Goal: Information Seeking & Learning: Learn about a topic

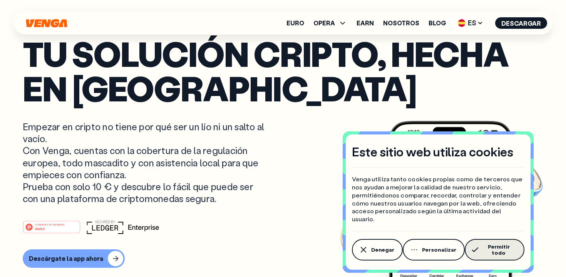
click at [499, 256] on button "Permitir todo" at bounding box center [494, 250] width 60 height 22
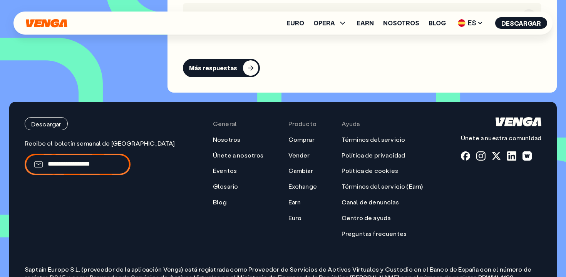
scroll to position [3555, 0]
click at [213, 198] on link "Blog" at bounding box center [220, 202] width 14 height 8
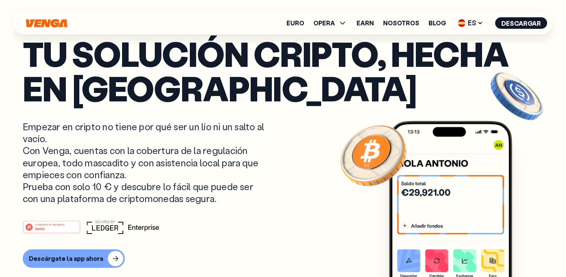
scroll to position [0, 0]
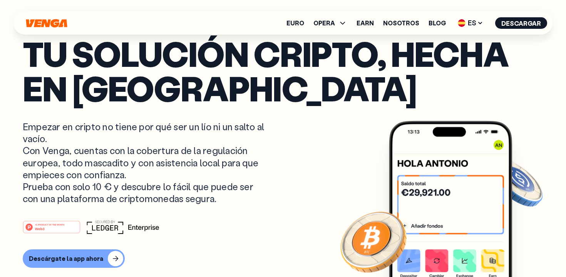
click at [133, 78] on p "Tu solución cripto, hecha en Barcelona" at bounding box center [283, 70] width 520 height 69
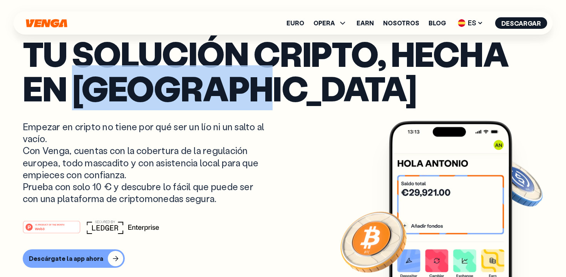
click at [133, 78] on p "Tu solución cripto, hecha en Barcelona" at bounding box center [283, 70] width 520 height 69
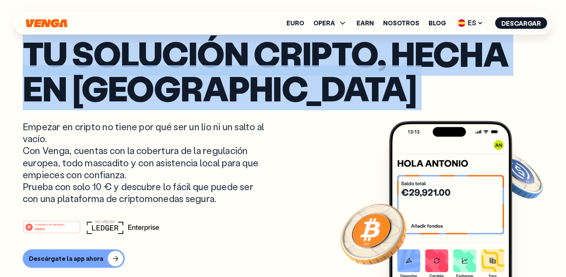
click at [133, 78] on p "Tu solución cripto, hecha en Barcelona" at bounding box center [283, 70] width 520 height 69
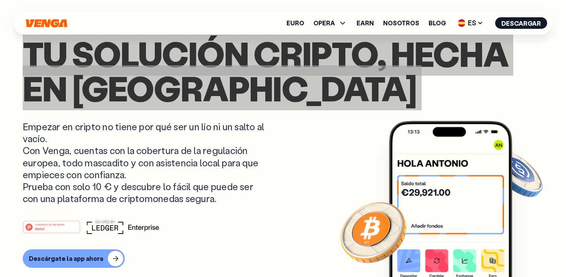
drag, startPoint x: 133, startPoint y: 78, endPoint x: 162, endPoint y: 1, distance: 82.0
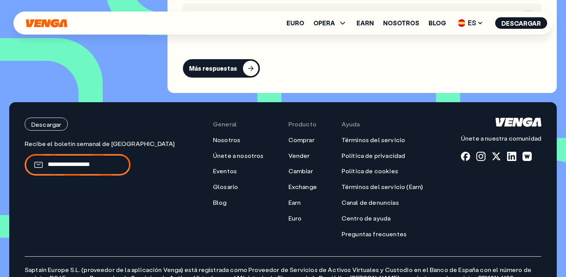
scroll to position [3555, 0]
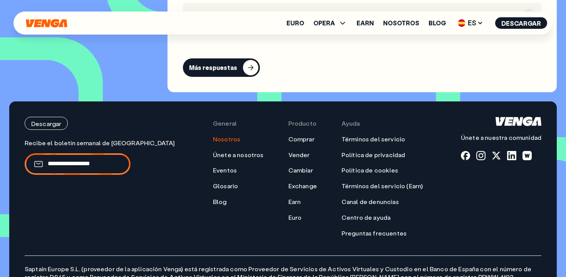
click at [213, 135] on link "Nosotros" at bounding box center [226, 139] width 27 height 8
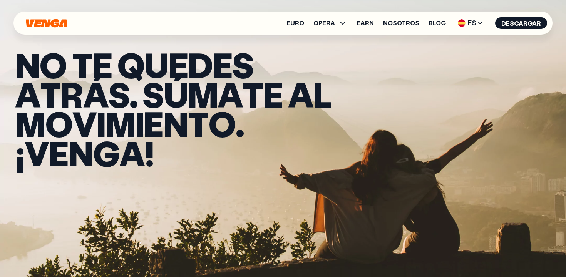
click at [56, 22] on icon "Inicio" at bounding box center [46, 23] width 43 height 9
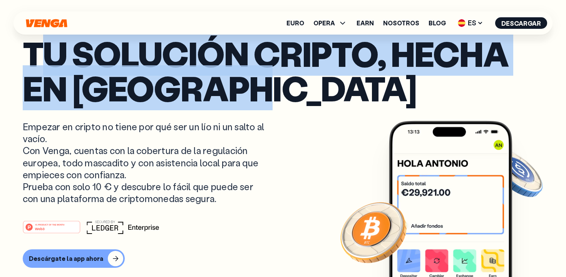
drag, startPoint x: 281, startPoint y: 94, endPoint x: 40, endPoint y: 63, distance: 242.9
click at [41, 65] on p "Tu solución cripto, hecha en Barcelona" at bounding box center [283, 70] width 520 height 69
drag, startPoint x: 31, startPoint y: 60, endPoint x: 309, endPoint y: 92, distance: 279.6
click at [309, 92] on p "Tu solución cripto, hecha en Barcelona" at bounding box center [283, 70] width 520 height 69
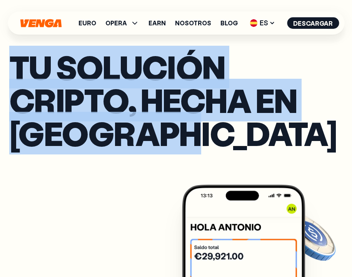
drag, startPoint x: 203, startPoint y: 143, endPoint x: 1, endPoint y: 72, distance: 214.0
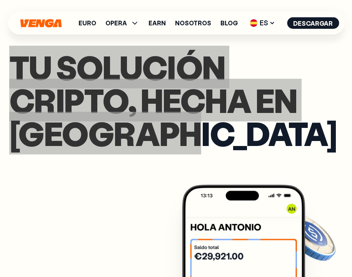
drag, startPoint x: 122, startPoint y: 101, endPoint x: 324, endPoint y: 4, distance: 224.0
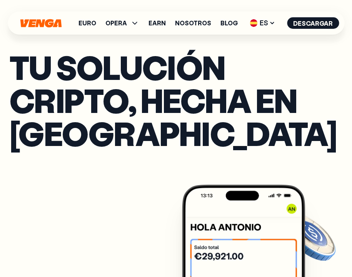
click at [260, 130] on h1 "Tu solución cripto, hecha en Barcelona" at bounding box center [176, 100] width 334 height 99
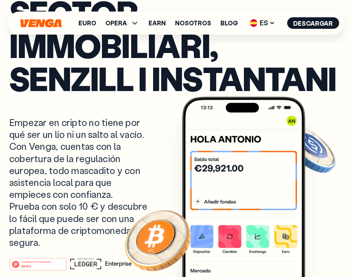
scroll to position [88, 0]
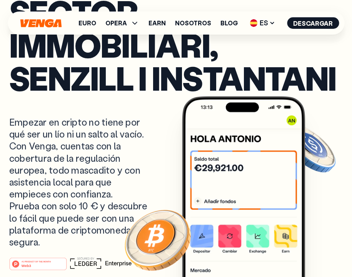
click at [89, 157] on p "Empezar en cripto no tiene por qué ser un lío ni un salto al vacío. Con Venga, …" at bounding box center [78, 182] width 138 height 132
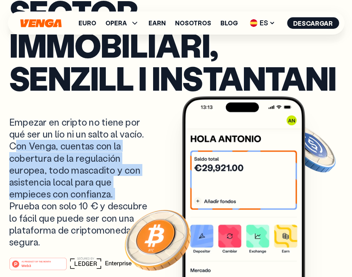
click at [89, 157] on p "Empezar en cripto no tiene por qué ser un lío ni un salto al vacío. Con Venga, …" at bounding box center [78, 182] width 138 height 132
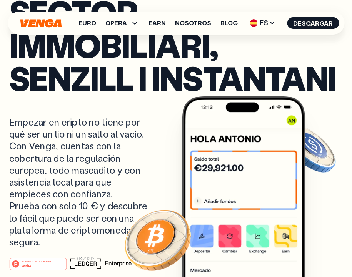
click at [52, 122] on p "Empezar en cripto no tiene por qué ser un lío ni un salto al vacío. Con Venga, …" at bounding box center [78, 182] width 138 height 132
drag, startPoint x: 109, startPoint y: 244, endPoint x: 7, endPoint y: 126, distance: 156.5
click at [70, 181] on p "Empezar en cripto no tiene por qué ser un lío ni un salto al vacío. Con Venga, …" at bounding box center [78, 182] width 138 height 132
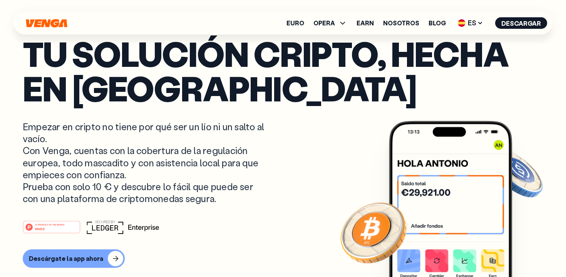
scroll to position [0, 0]
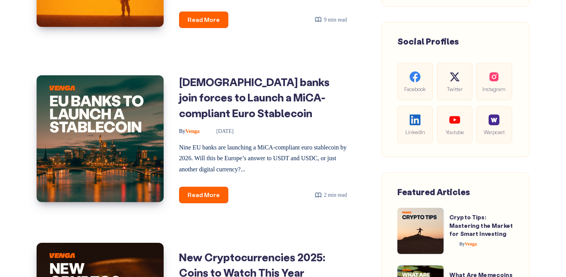
scroll to position [454, 0]
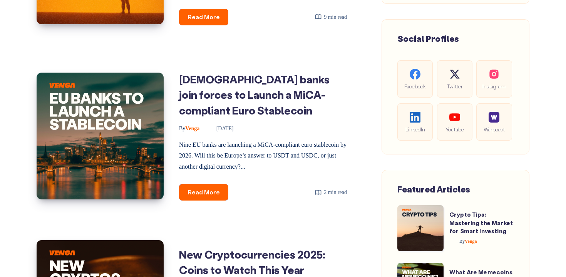
click at [225, 70] on div "[DEMOGRAPHIC_DATA] banks join forces to Launch a MiCA-compliant Euro Stablecoin…" at bounding box center [259, 136] width 191 height 145
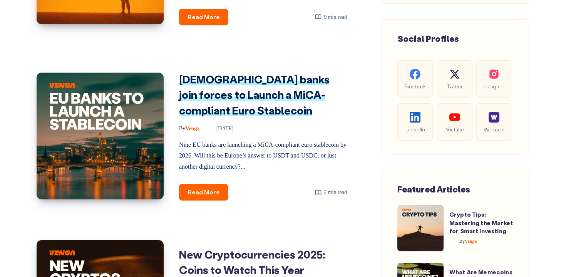
click at [220, 79] on link "Europeans banks join forces to Launch a MiCA-compliant Euro Stablecoin" at bounding box center [254, 94] width 150 height 45
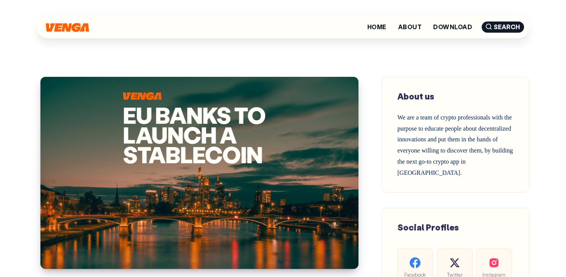
click at [63, 31] on img at bounding box center [67, 27] width 43 height 9
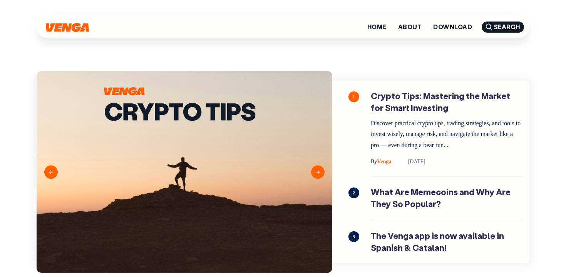
click at [52, 26] on img at bounding box center [67, 27] width 43 height 9
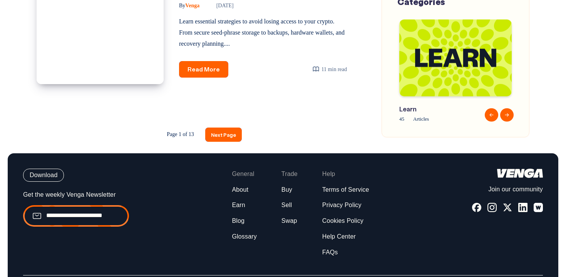
scroll to position [1285, 0]
